Goal: Transaction & Acquisition: Book appointment/travel/reservation

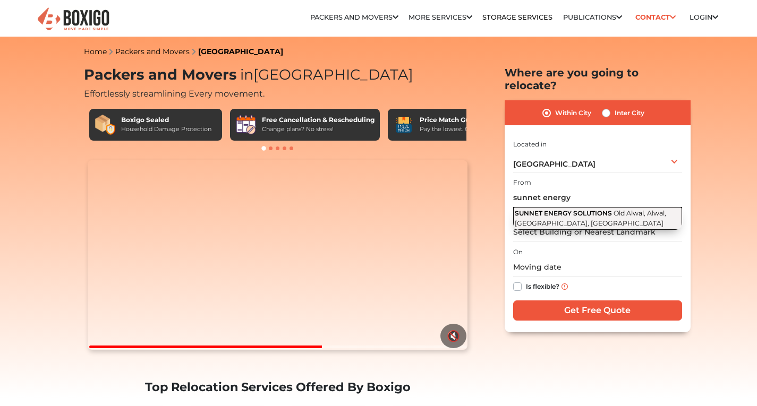
click at [570, 209] on span "SUNNET ENERGY SOLUTIONS" at bounding box center [563, 213] width 97 height 8
type input "SUNNET ENERGY SOLUTIONS, [GEOGRAPHIC_DATA], [GEOGRAPHIC_DATA], [GEOGRAPHIC_DATA…"
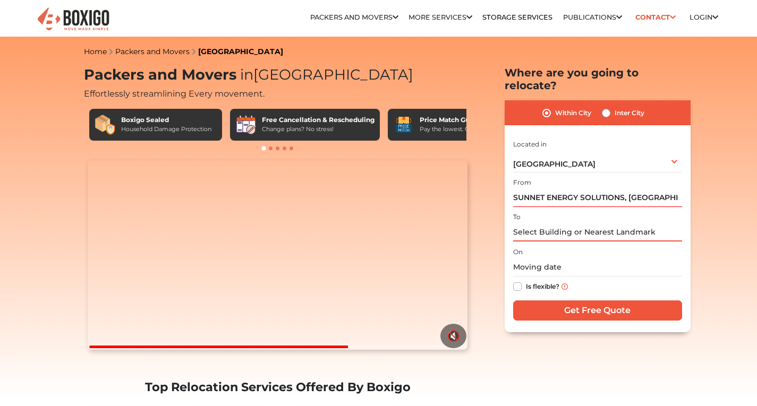
click at [563, 223] on input "text" at bounding box center [597, 232] width 169 height 19
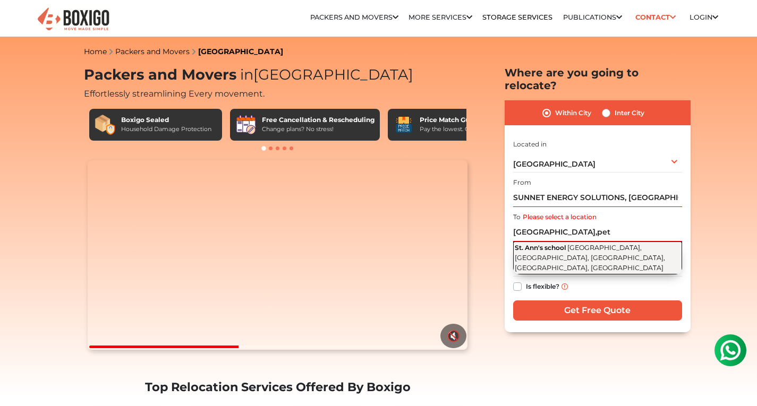
click at [589, 244] on span "[GEOGRAPHIC_DATA], [GEOGRAPHIC_DATA], [GEOGRAPHIC_DATA], [GEOGRAPHIC_DATA], [GE…" at bounding box center [590, 258] width 150 height 28
type input "[GEOGRAPHIC_DATA], [GEOGRAPHIC_DATA], [GEOGRAPHIC_DATA], [GEOGRAPHIC_DATA], [GE…"
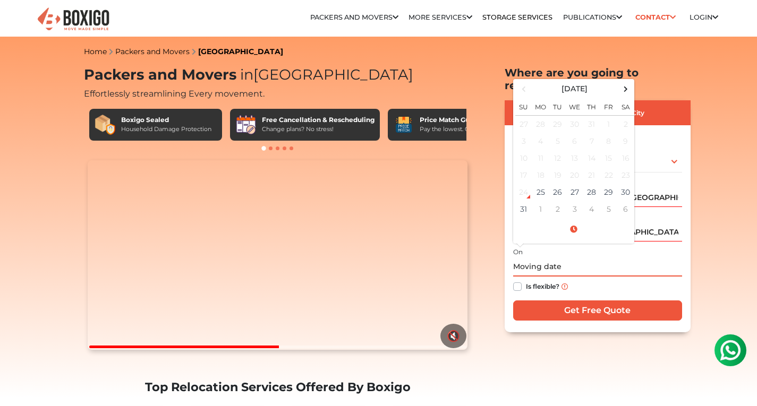
click at [589, 258] on input "text" at bounding box center [597, 267] width 169 height 19
click at [525, 184] on div "24" at bounding box center [524, 192] width 16 height 16
click at [526, 280] on label "Is flexible?" at bounding box center [542, 285] width 33 height 11
click at [517, 280] on input "Is flexible?" at bounding box center [517, 285] width 8 height 11
checkbox input "true"
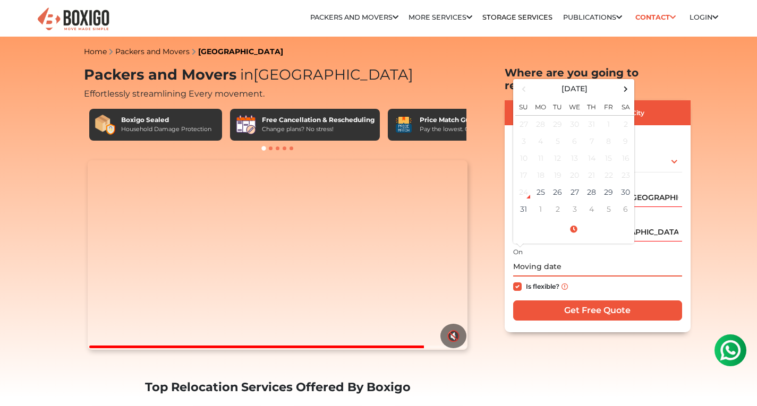
click at [546, 258] on input "text" at bounding box center [597, 267] width 169 height 19
click at [520, 184] on div "24" at bounding box center [524, 192] width 16 height 16
click at [530, 186] on td "24" at bounding box center [523, 192] width 17 height 17
drag, startPoint x: 520, startPoint y: 182, endPoint x: 576, endPoint y: 302, distance: 132.1
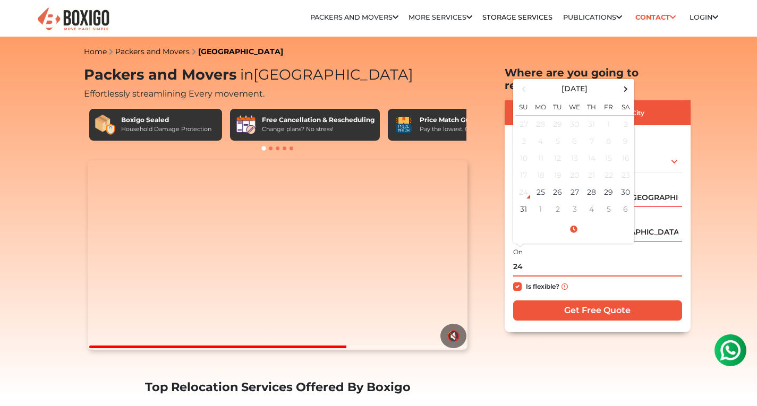
click at [576, 302] on div "I am shifting my 1 BHK 2 BHK 3 BHK 3 + BHK FEW ITEMS FEW ITEMS 1 BHK 2 BHK 3 BH…" at bounding box center [597, 231] width 169 height 187
type input "24"
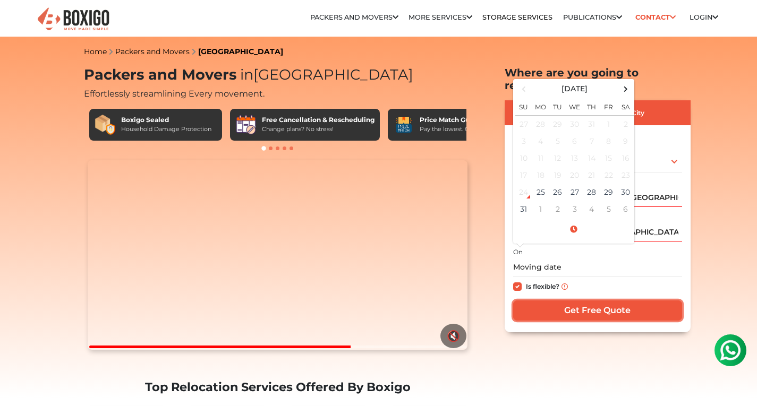
click at [576, 302] on input "Get Free Quote" at bounding box center [597, 311] width 169 height 20
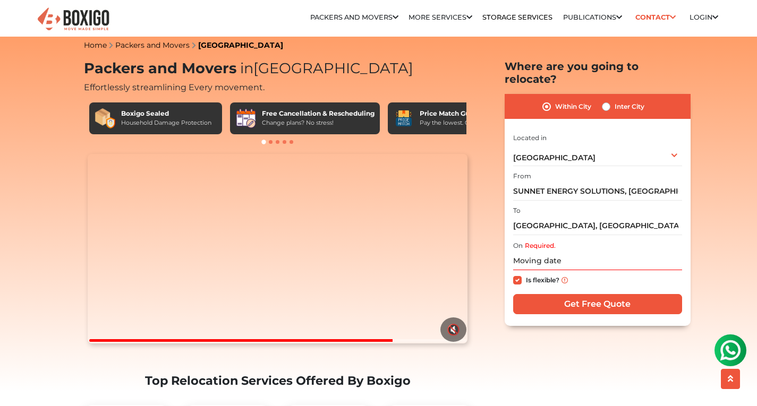
scroll to position [7, 0]
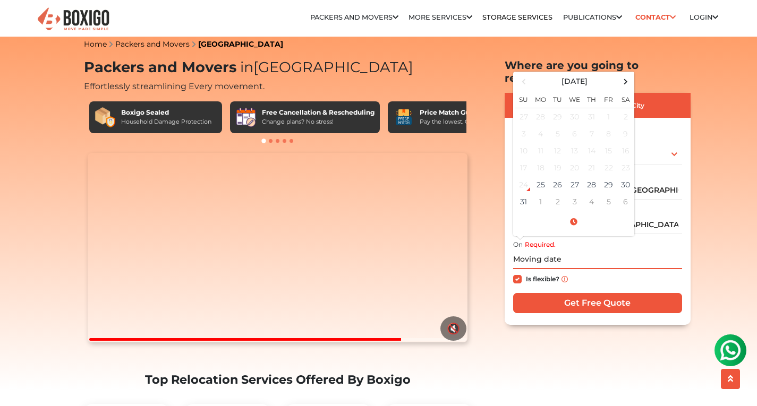
click at [577, 251] on input "text" at bounding box center [597, 260] width 169 height 19
click at [534, 176] on td "25" at bounding box center [540, 184] width 17 height 17
type input "[DATE] 9:01 AM"
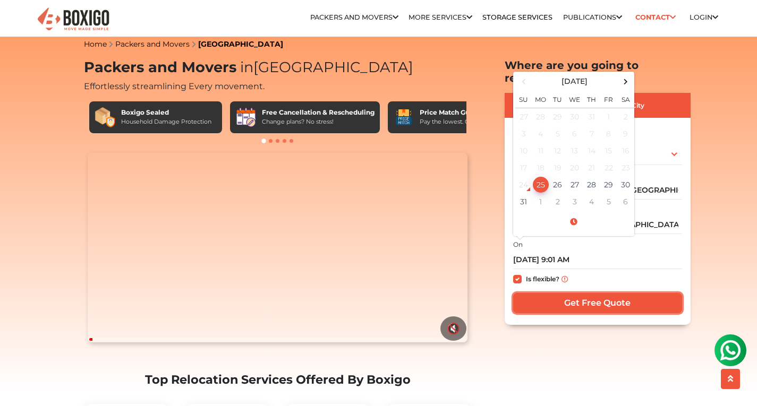
click at [587, 293] on input "Get Free Quote" at bounding box center [597, 303] width 169 height 20
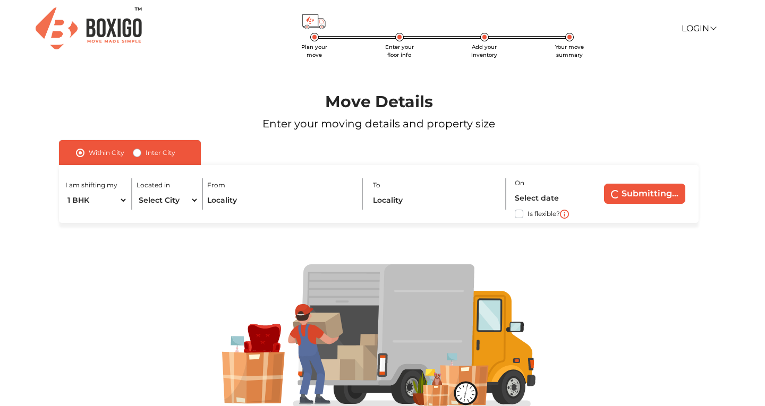
scroll to position [2, 0]
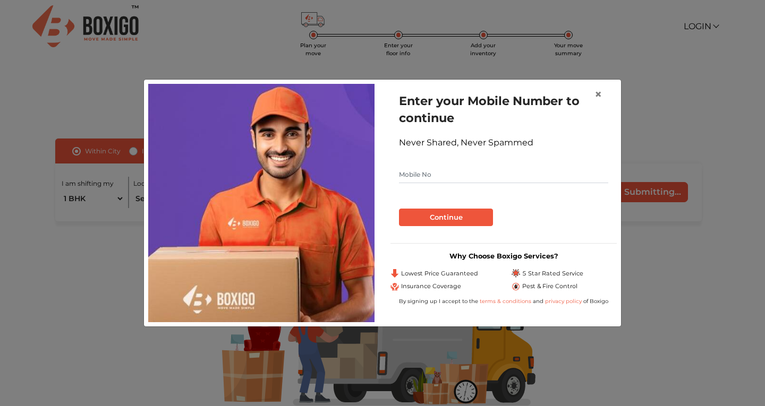
click at [527, 172] on input "text" at bounding box center [503, 174] width 209 height 17
type input "7396939218"
click at [424, 217] on button "Continue" at bounding box center [446, 218] width 94 height 18
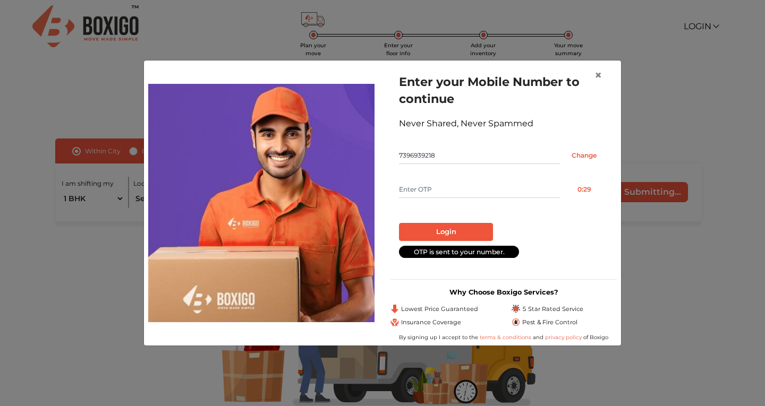
click at [475, 187] on input "text" at bounding box center [479, 189] width 161 height 17
click at [461, 185] on input "text" at bounding box center [479, 189] width 161 height 17
click at [457, 182] on input "text" at bounding box center [479, 189] width 161 height 17
type input "4701"
click at [445, 228] on button "Login" at bounding box center [446, 232] width 94 height 18
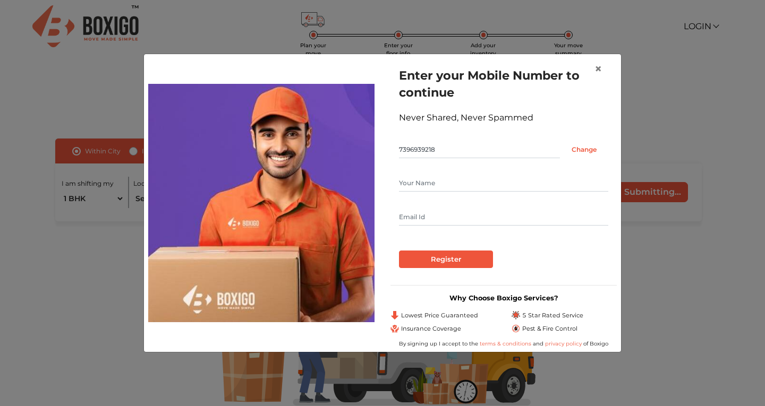
click at [428, 187] on input "text" at bounding box center [503, 183] width 209 height 17
type input "suresh"
click at [422, 219] on input "text" at bounding box center [503, 217] width 209 height 17
type input "treesarani1@gmail.com"
click at [455, 267] on input "Register" at bounding box center [446, 260] width 94 height 18
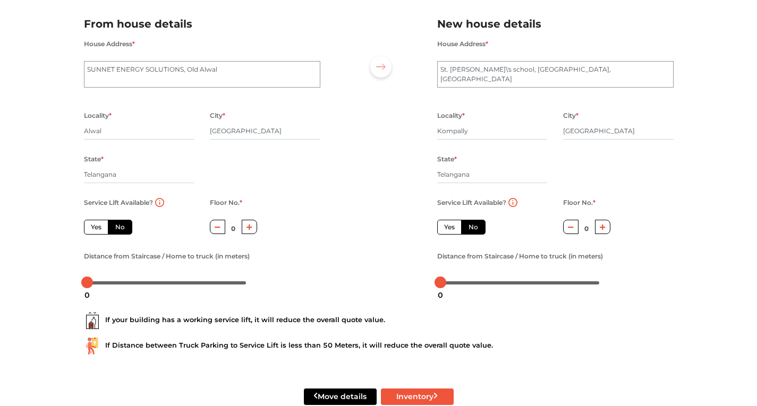
scroll to position [98, 0]
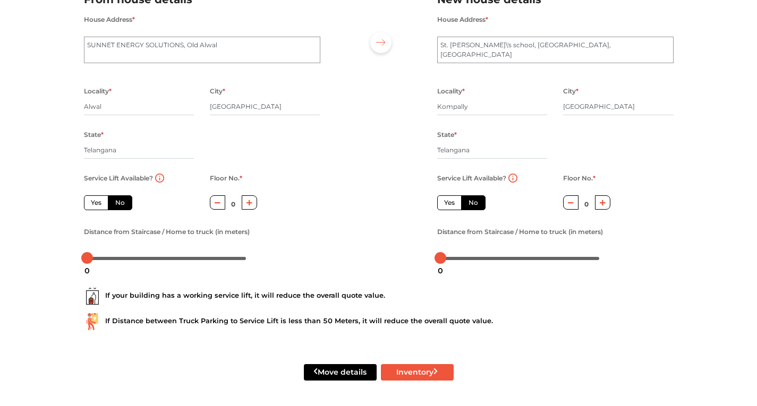
click at [448, 204] on label "Yes" at bounding box center [449, 202] width 24 height 15
click at [448, 204] on input "Yes" at bounding box center [447, 201] width 7 height 7
radio input "true"
radio input "false"
click at [97, 203] on label "Yes" at bounding box center [96, 202] width 24 height 15
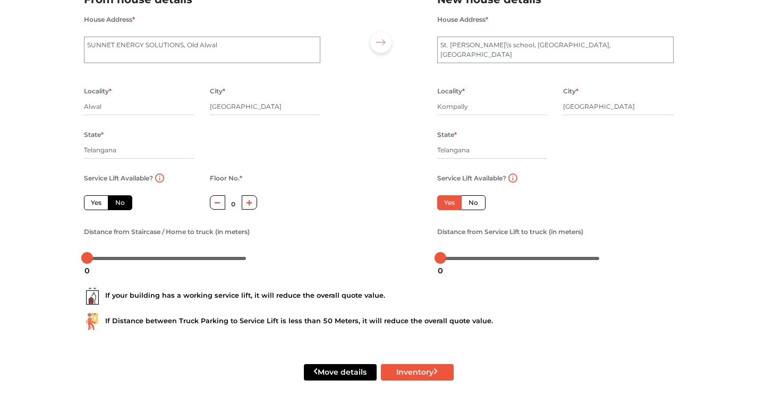
click at [97, 203] on input "Yes" at bounding box center [94, 201] width 7 height 7
radio input "true"
click at [116, 203] on label "No" at bounding box center [120, 202] width 24 height 15
click at [116, 203] on input "No" at bounding box center [118, 201] width 7 height 7
radio input "true"
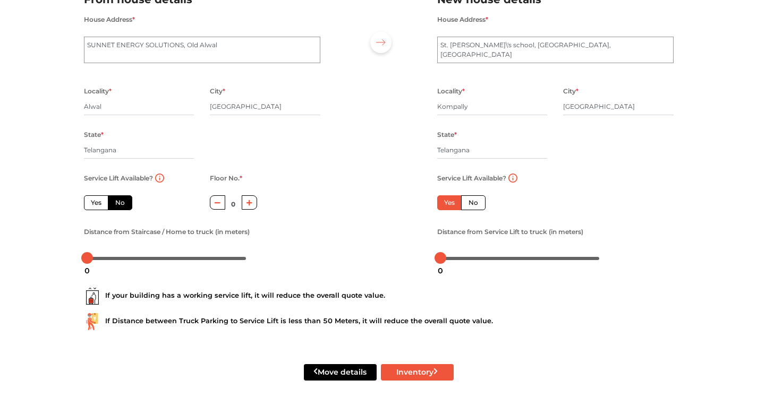
click at [472, 207] on label "No" at bounding box center [473, 202] width 24 height 15
click at [472, 205] on input "No" at bounding box center [471, 201] width 7 height 7
radio input "true"
click at [571, 204] on icon "button" at bounding box center [571, 203] width 6 height 6
click at [217, 203] on icon "button" at bounding box center [218, 203] width 6 height 6
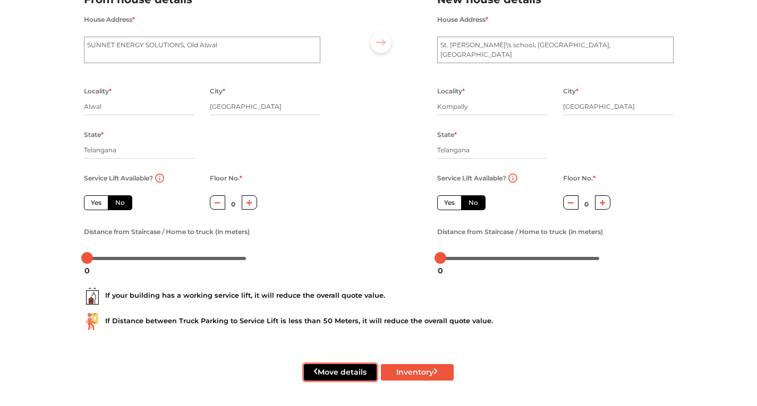
click at [343, 375] on button "Move details" at bounding box center [340, 372] width 73 height 16
radio input "true"
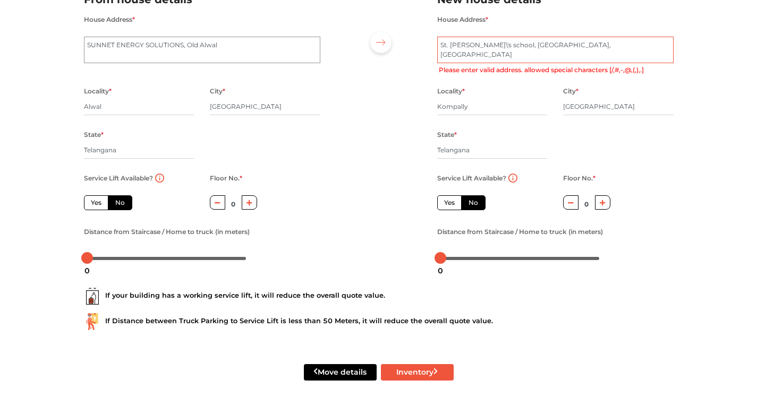
click at [465, 46] on textarea "St. Ann\'s school, Petbasheerabad, Brundavan Colony" at bounding box center [555, 50] width 236 height 27
type textarea "St. Ann\s school, Petbasheerabad, Brundavan Colony"
radio input "true"
type textarea "St. Anns school, Petbasheerabad, Brundavan Colony"
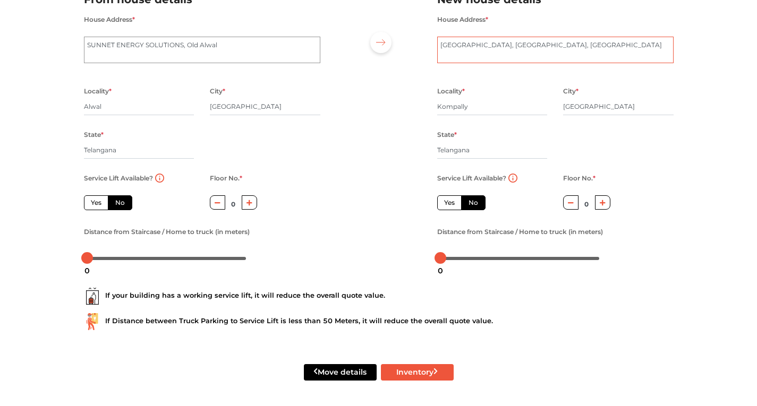
radio input "true"
type textarea "St. Ann's school, Petbasheerabad, Brundavan Colony"
drag, startPoint x: 507, startPoint y: 329, endPoint x: 414, endPoint y: 369, distance: 100.9
click at [414, 369] on form "From house details House Address * SUNNET ENERGY SOLUTIONS, Old Alwal Locality …" at bounding box center [378, 192] width 589 height 428
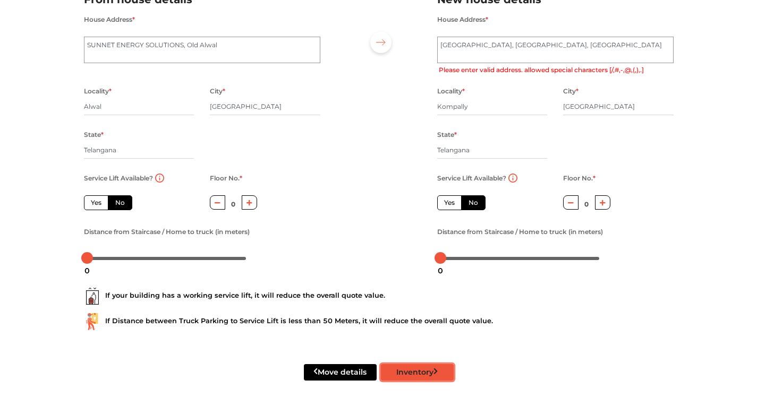
click at [414, 369] on button "Inventory" at bounding box center [417, 372] width 73 height 16
radio input "true"
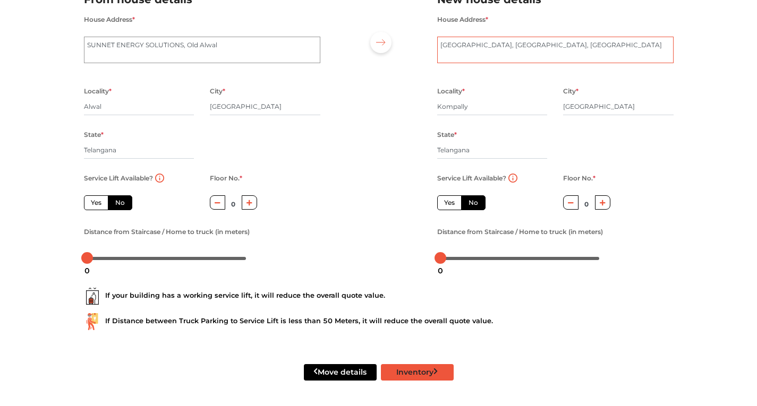
type textarea "St. Anns school, Petbasheerabad, Brundavan Colony"
click at [412, 368] on button "Inventory" at bounding box center [417, 372] width 73 height 16
radio input "true"
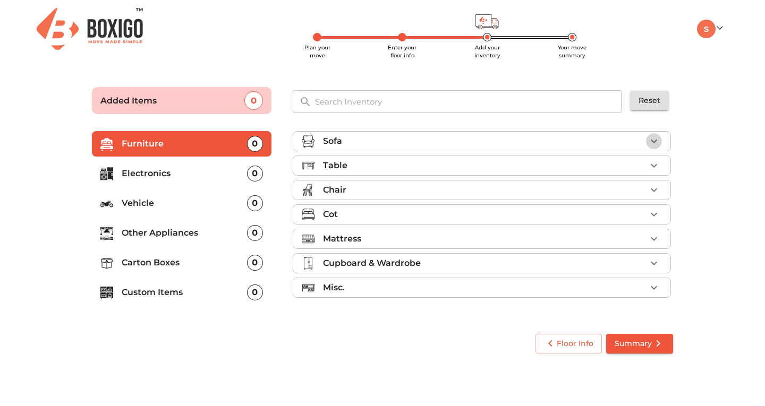
click at [651, 140] on icon "button" at bounding box center [654, 142] width 6 height 4
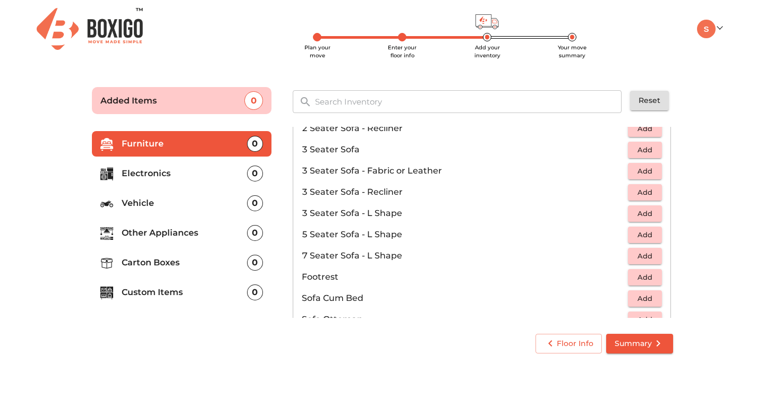
scroll to position [144, 0]
click at [637, 234] on span "Add" at bounding box center [644, 234] width 23 height 12
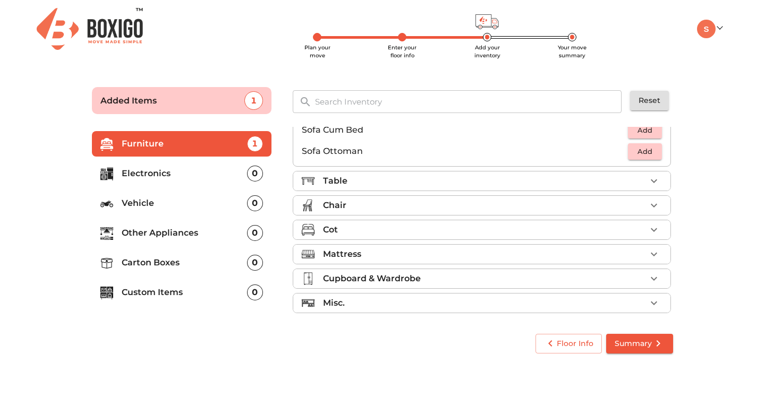
scroll to position [313, 0]
click at [647, 181] on icon "button" at bounding box center [653, 180] width 13 height 13
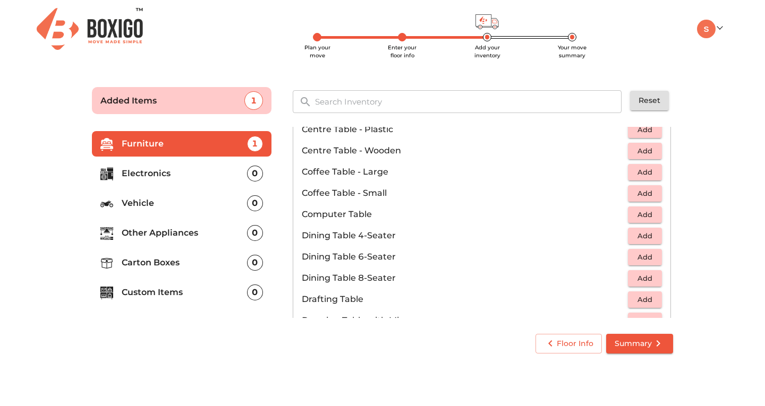
scroll to position [134, 0]
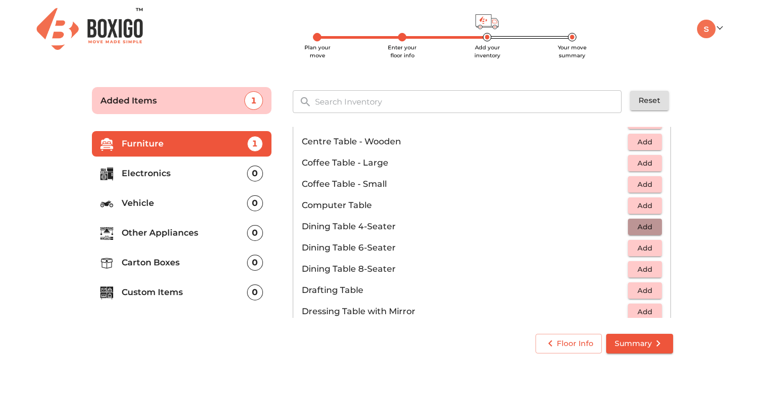
click at [636, 227] on span "Add" at bounding box center [644, 227] width 23 height 12
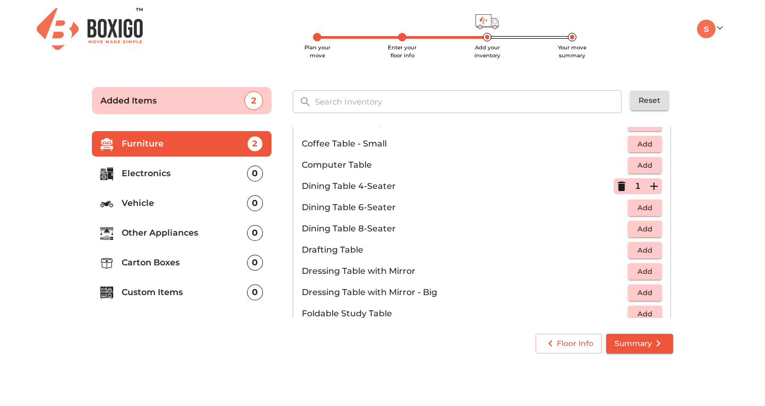
scroll to position [175, 0]
click at [633, 161] on span "Add" at bounding box center [644, 165] width 23 height 12
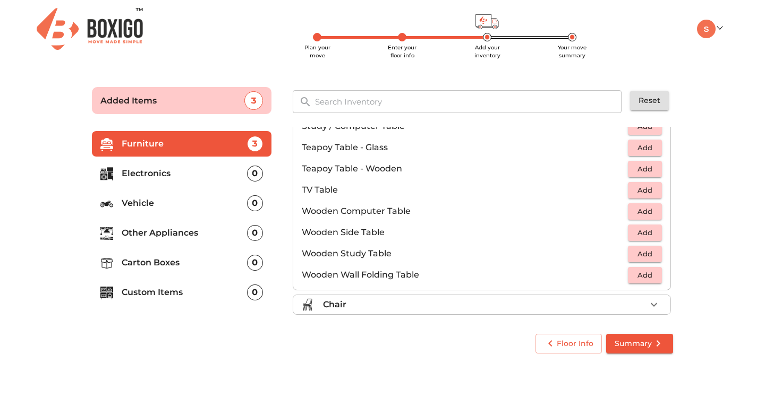
scroll to position [639, 0]
click at [635, 208] on span "Add" at bounding box center [644, 210] width 23 height 12
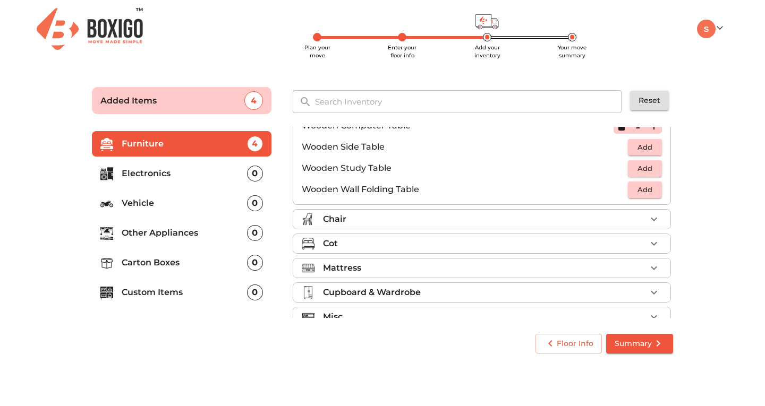
scroll to position [726, 0]
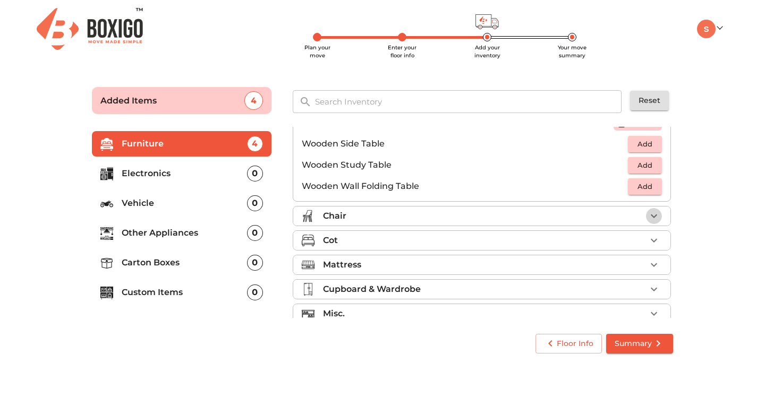
click at [647, 218] on icon "button" at bounding box center [653, 216] width 13 height 13
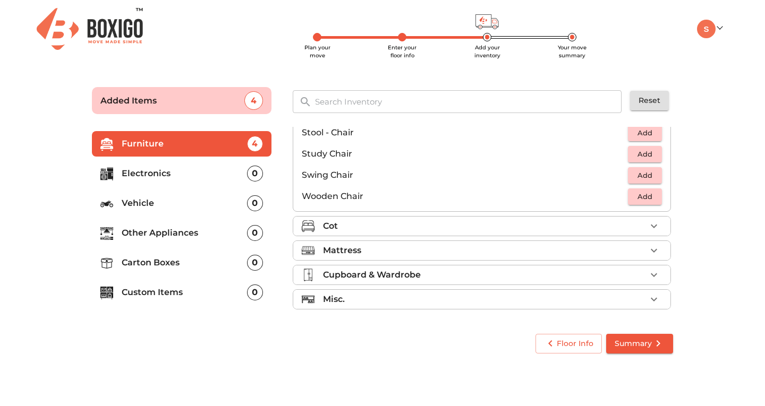
scroll to position [328, 0]
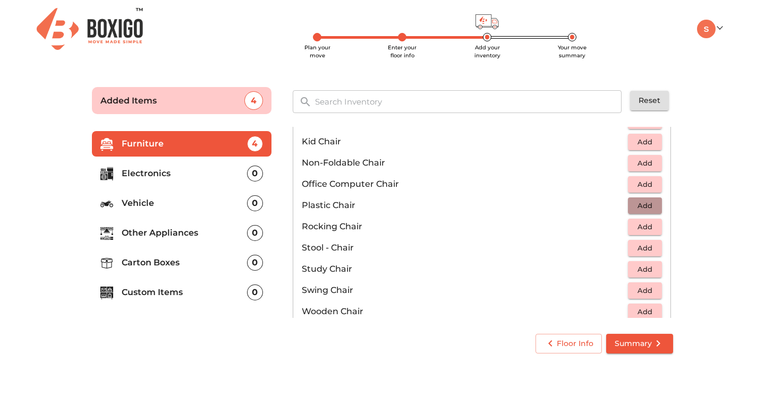
click at [634, 207] on span "Add" at bounding box center [644, 206] width 23 height 12
click at [635, 207] on p "1" at bounding box center [638, 205] width 6 height 13
click at [647, 204] on icon "button" at bounding box center [653, 205] width 13 height 13
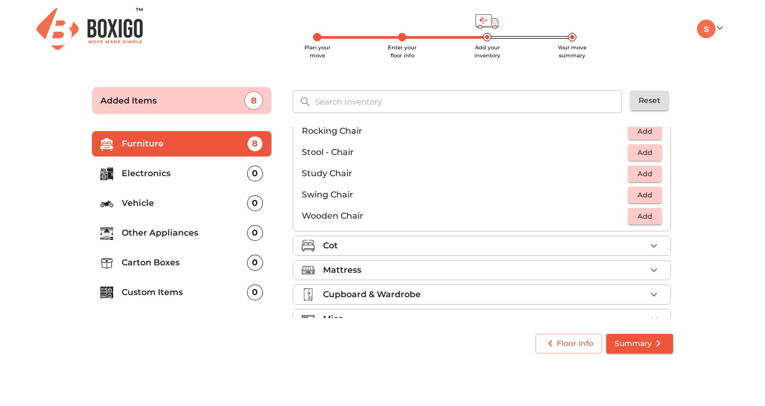
scroll to position [443, 0]
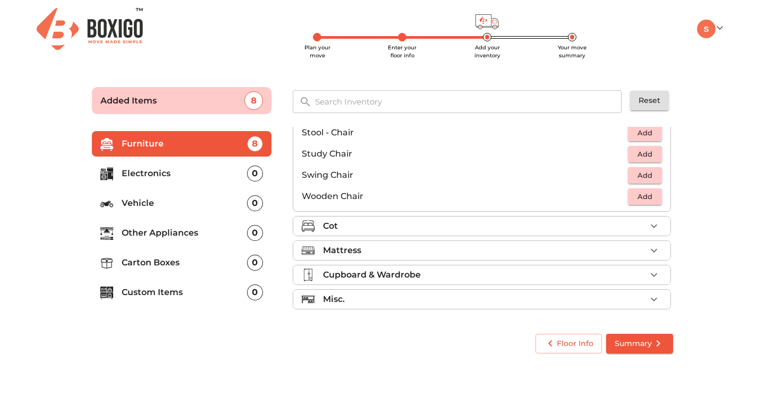
click at [651, 227] on icon "button" at bounding box center [654, 227] width 6 height 4
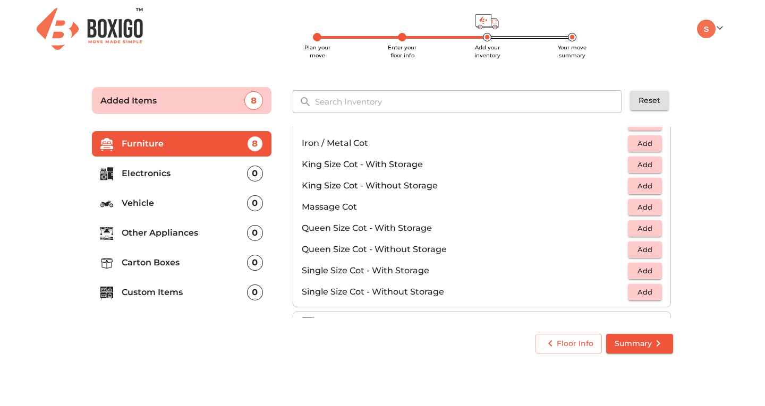
scroll to position [267, 0]
click at [633, 248] on span "Add" at bounding box center [644, 249] width 23 height 12
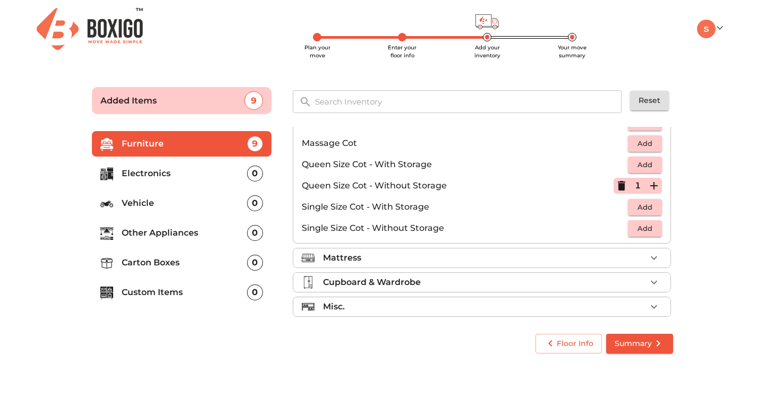
scroll to position [337, 0]
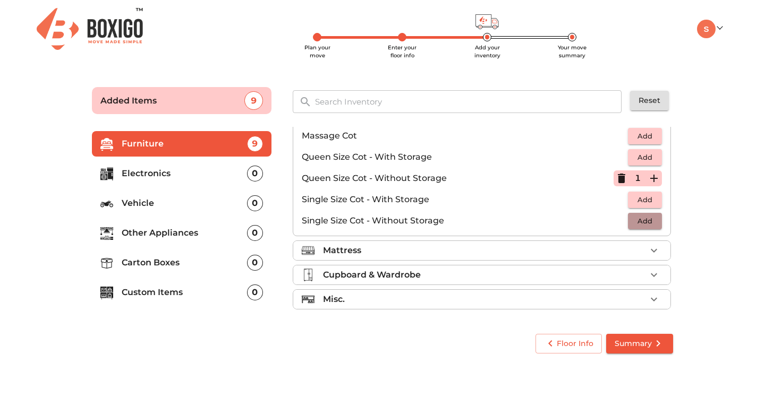
click at [637, 222] on span "Add" at bounding box center [644, 221] width 23 height 12
click at [647, 252] on icon "button" at bounding box center [653, 250] width 13 height 13
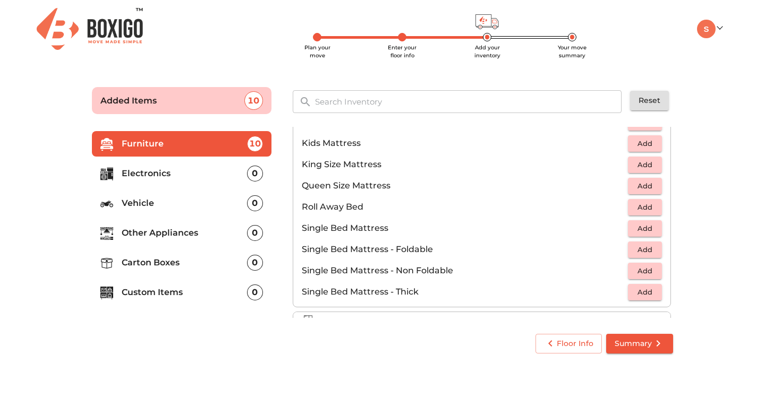
scroll to position [121, 0]
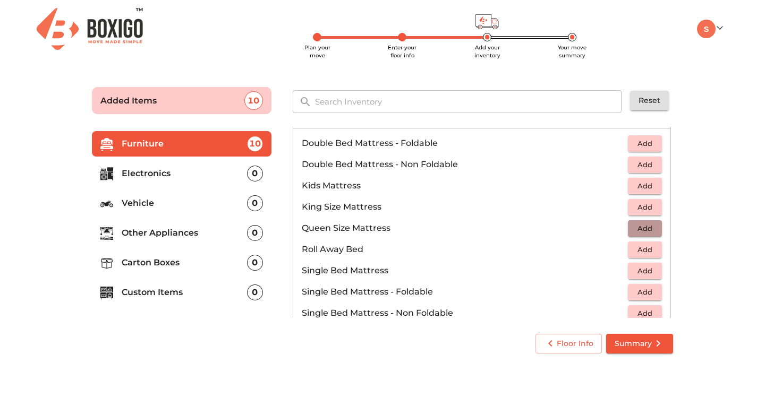
click at [635, 229] on span "Add" at bounding box center [644, 229] width 23 height 12
click at [652, 227] on icon "button" at bounding box center [653, 228] width 13 height 13
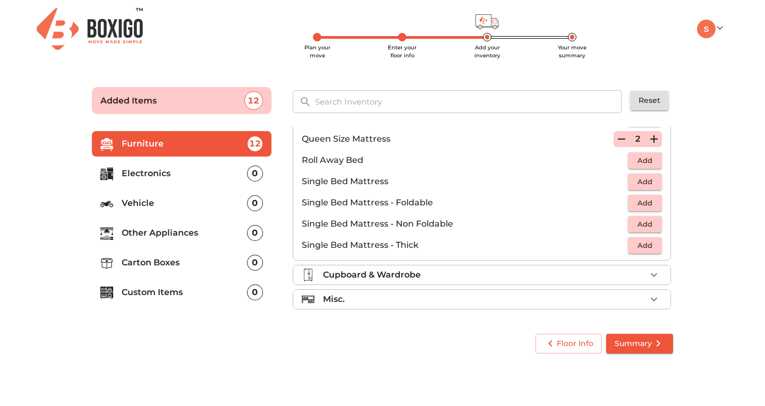
click at [637, 183] on span "Add" at bounding box center [644, 182] width 23 height 12
click at [651, 275] on icon "button" at bounding box center [654, 275] width 6 height 4
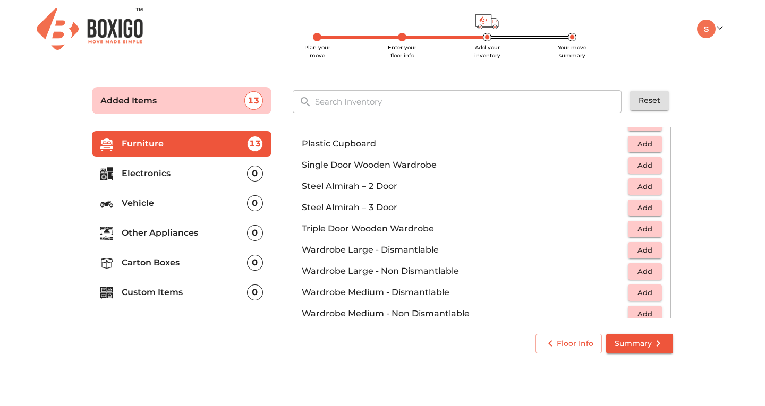
scroll to position [358, 0]
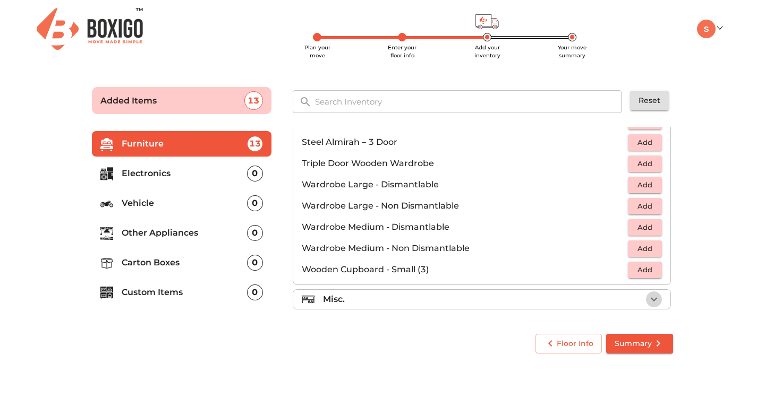
click at [647, 297] on icon "button" at bounding box center [653, 299] width 13 height 13
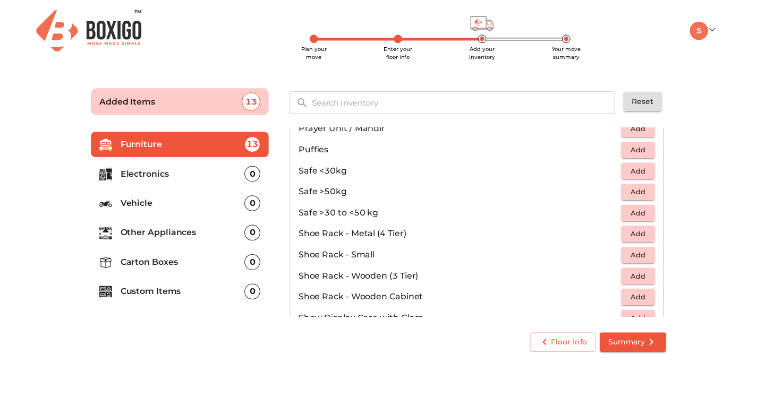
scroll to position [571, 0]
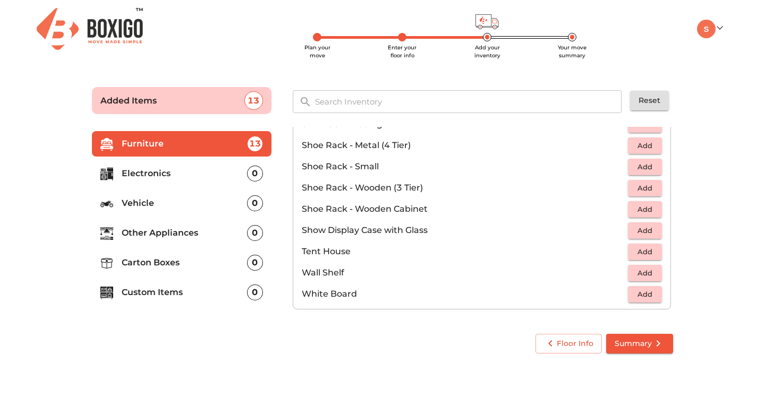
click at [731, 254] on main "Plan your move Enter your floor info Add your inventory Your move summary Added…" at bounding box center [382, 218] width 765 height 292
click at [638, 346] on span "Summary" at bounding box center [639, 343] width 50 height 13
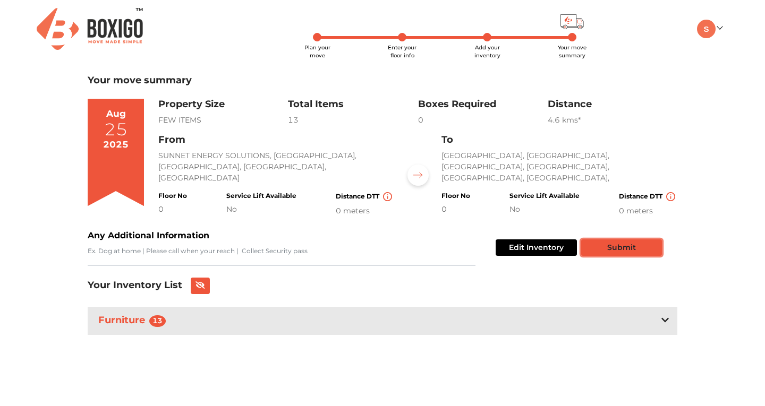
click at [603, 239] on button "Submit" at bounding box center [621, 247] width 81 height 16
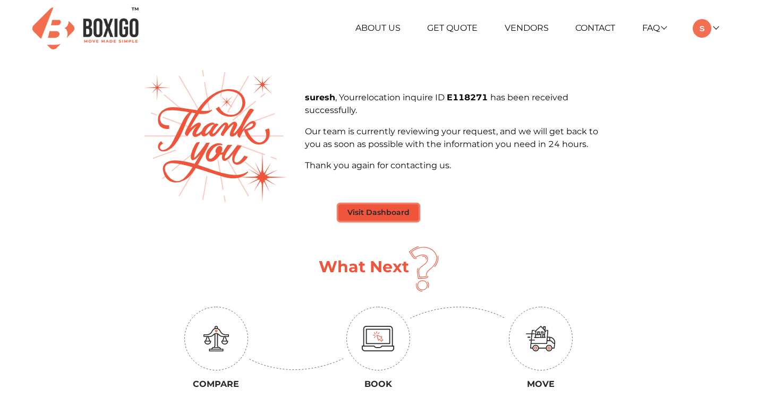
click at [370, 212] on button "Visit Dashboard" at bounding box center [378, 212] width 80 height 16
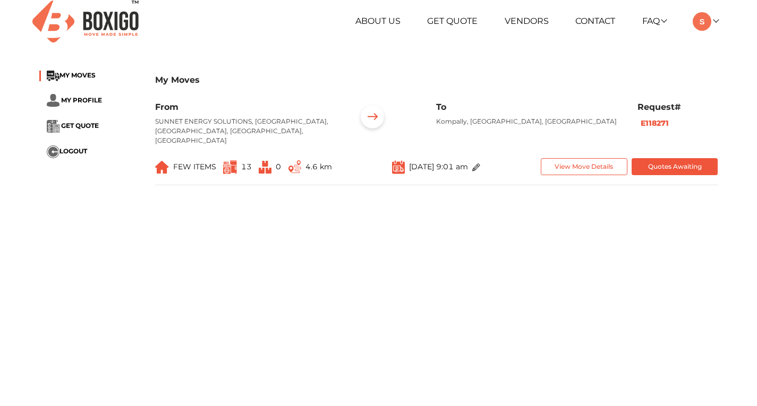
scroll to position [7, 0]
click at [658, 158] on button "Quotes Awaiting" at bounding box center [674, 167] width 87 height 18
click at [658, 159] on button "Quotes Awaiting" at bounding box center [674, 167] width 87 height 18
click at [670, 162] on button "Quotes Awaiting" at bounding box center [674, 167] width 87 height 18
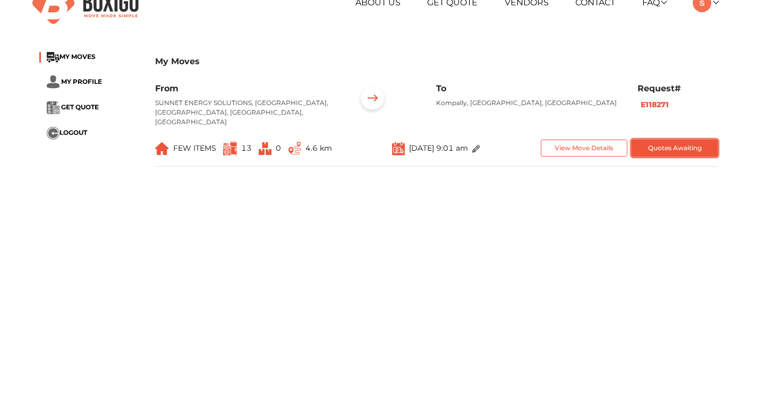
scroll to position [28, 0]
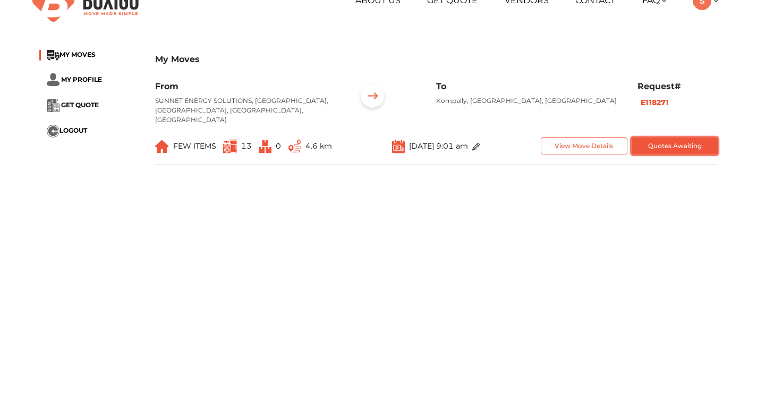
click at [644, 140] on button "Quotes Awaiting" at bounding box center [674, 147] width 87 height 18
click at [649, 138] on button "Quotes Awaiting" at bounding box center [674, 147] width 87 height 18
click at [87, 101] on li "GET QUOTE" at bounding box center [89, 105] width 100 height 13
click at [85, 109] on li "GET QUOTE" at bounding box center [89, 105] width 100 height 13
click at [80, 101] on span "GET QUOTE" at bounding box center [80, 105] width 38 height 8
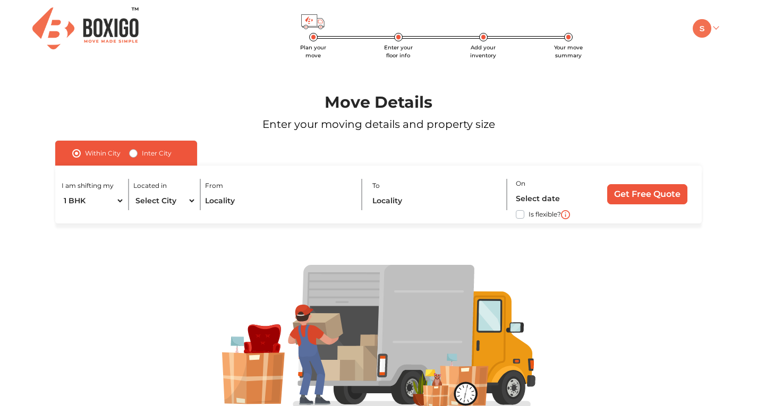
click at [700, 35] on img at bounding box center [701, 28] width 19 height 19
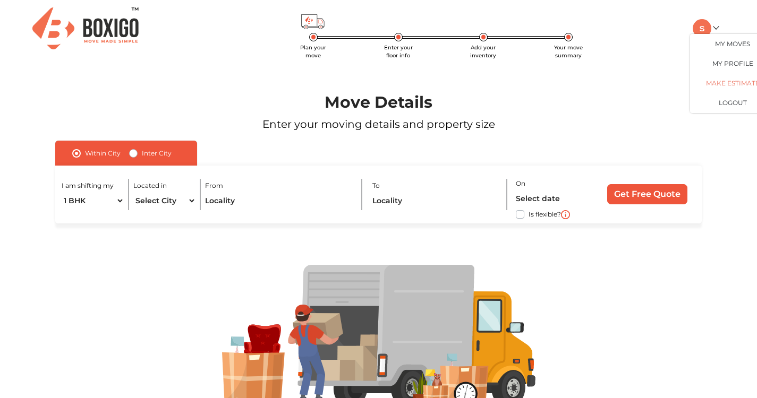
click at [728, 78] on link "Make Estimate" at bounding box center [732, 83] width 85 height 20
